Goal: Transaction & Acquisition: Register for event/course

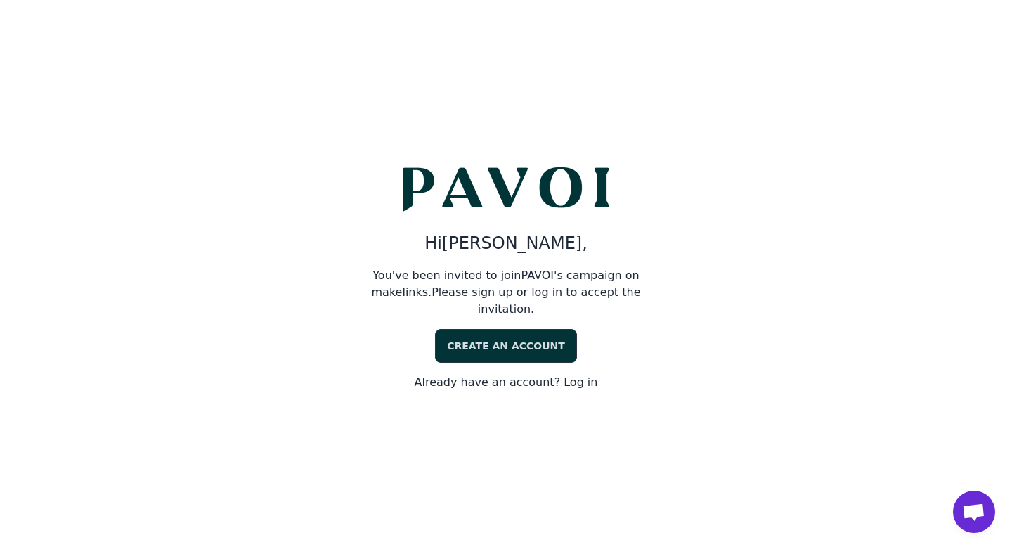
click at [465, 341] on link "Create an account" at bounding box center [506, 346] width 142 height 34
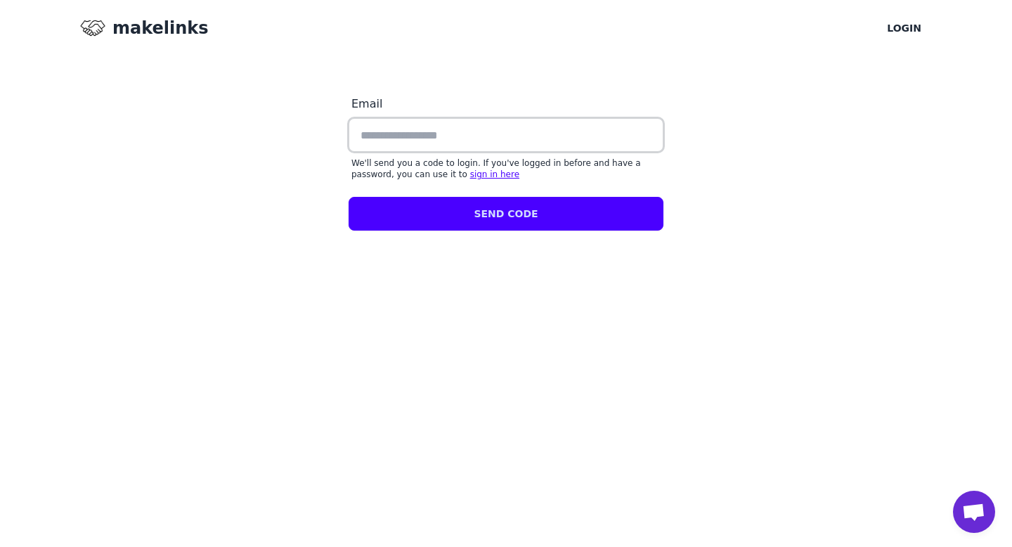
click at [404, 122] on input "email" at bounding box center [506, 135] width 315 height 34
type input "**********"
click at [446, 203] on button "Send code" at bounding box center [506, 214] width 315 height 34
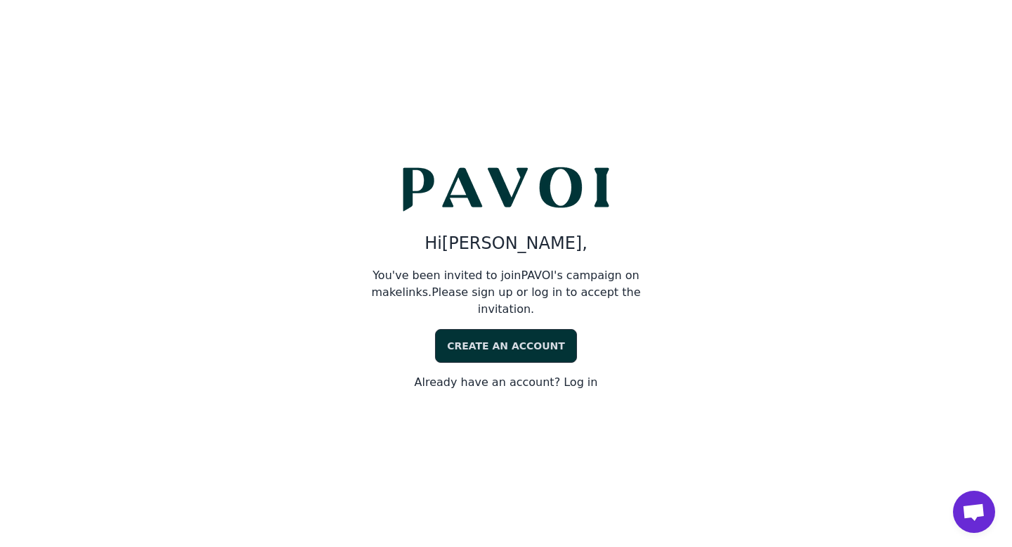
click at [574, 375] on link "Already have an account? Log in" at bounding box center [506, 382] width 183 height 17
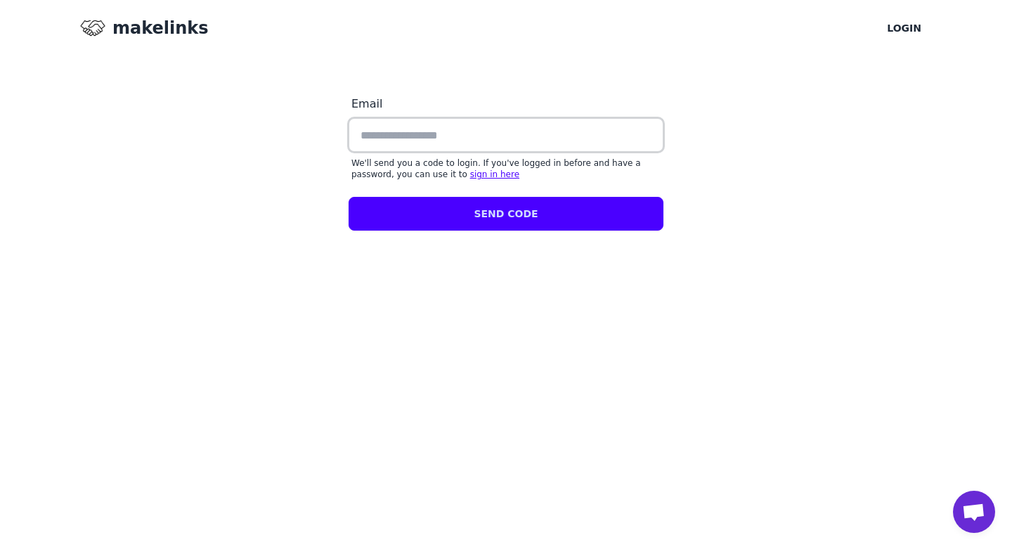
click at [503, 131] on input "email" at bounding box center [506, 135] width 315 height 34
type input "**********"
click at [495, 206] on button "Send code" at bounding box center [506, 214] width 315 height 34
click at [484, 174] on link "sign in here" at bounding box center [494, 174] width 49 height 10
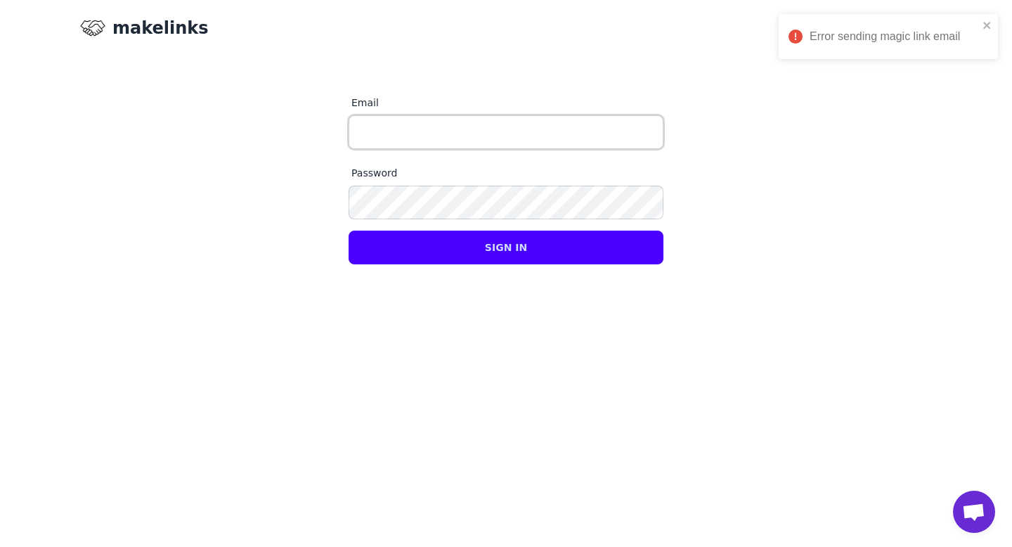
click at [442, 121] on input "email" at bounding box center [506, 132] width 315 height 34
type input "**********"
click at [445, 181] on label "Password" at bounding box center [506, 172] width 315 height 25
click at [446, 233] on button "Sign in" at bounding box center [506, 248] width 315 height 34
click at [542, 177] on div "Password" at bounding box center [506, 189] width 315 height 59
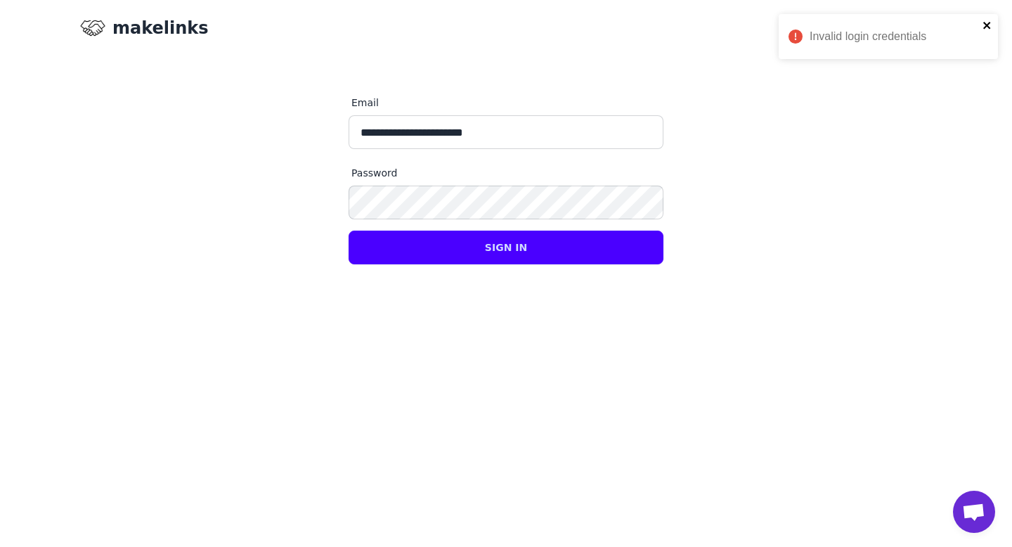
click at [988, 26] on icon "close" at bounding box center [986, 25] width 7 height 7
click at [916, 27] on link "Login" at bounding box center [904, 28] width 58 height 34
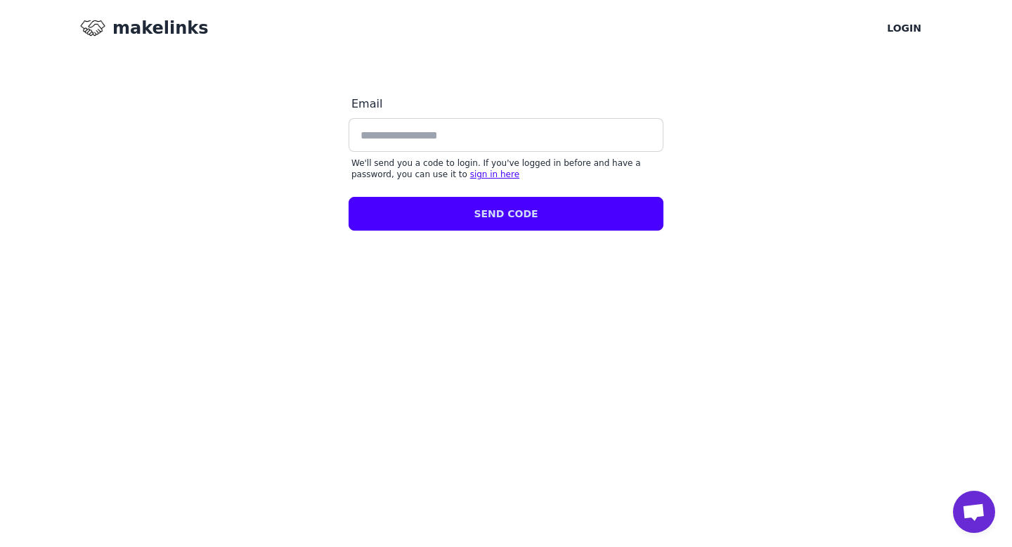
click at [916, 27] on link "Login" at bounding box center [904, 28] width 58 height 34
click at [492, 171] on link "sign in here" at bounding box center [494, 174] width 49 height 10
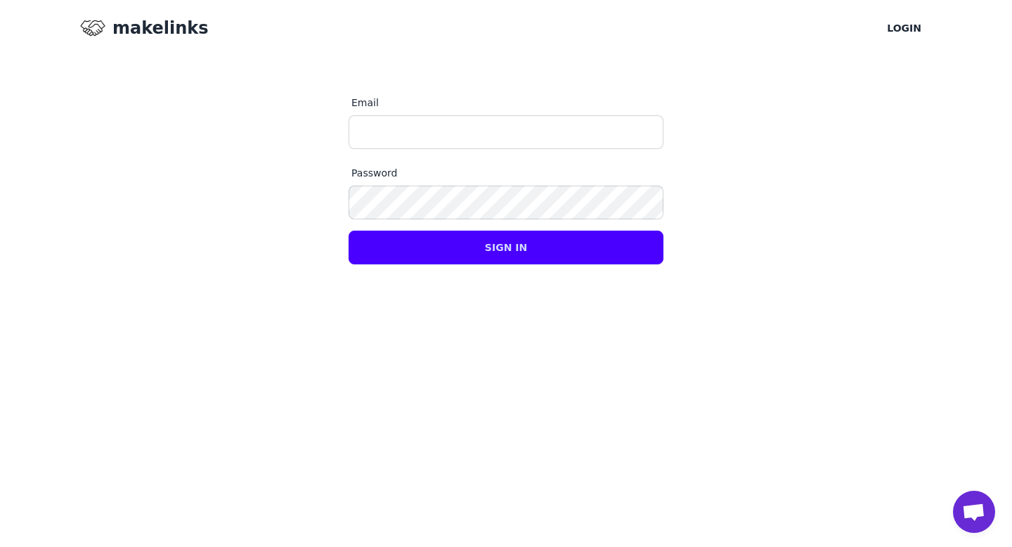
click at [169, 31] on h1 "makelinks" at bounding box center [160, 28] width 96 height 22
click at [395, 128] on input "email" at bounding box center [506, 132] width 315 height 34
type input "**********"
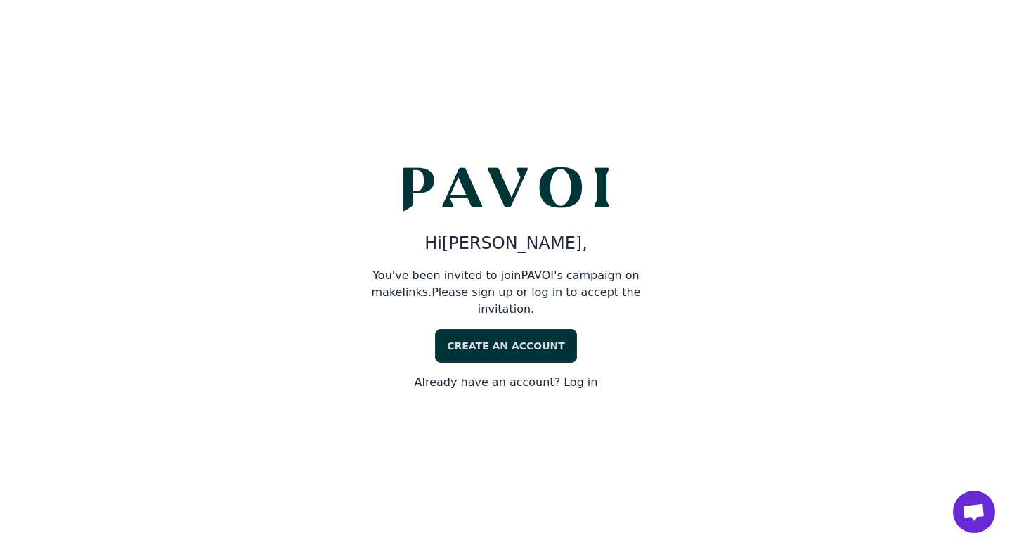
click at [455, 330] on link "Create an account" at bounding box center [506, 346] width 142 height 34
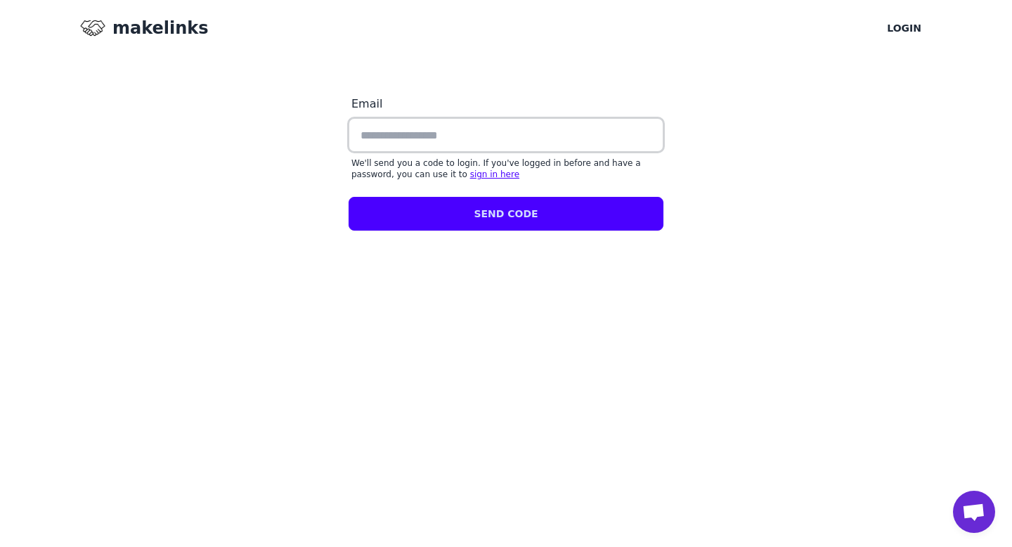
click at [422, 141] on input "email" at bounding box center [506, 135] width 315 height 34
type input "**********"
click at [435, 205] on button "Send code" at bounding box center [506, 214] width 315 height 34
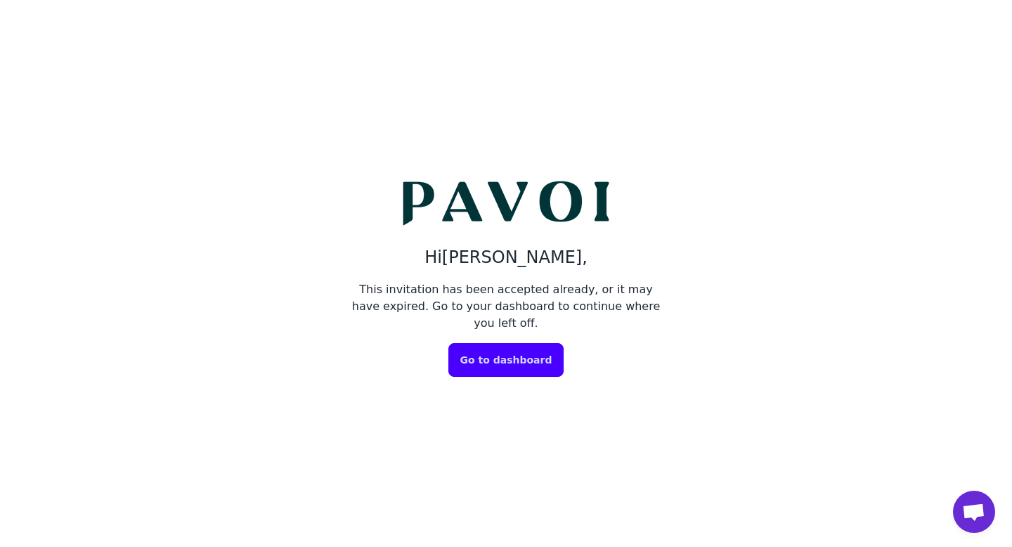
click at [530, 353] on link "Go to dashboard" at bounding box center [506, 360] width 116 height 34
